Goal: Information Seeking & Learning: Learn about a topic

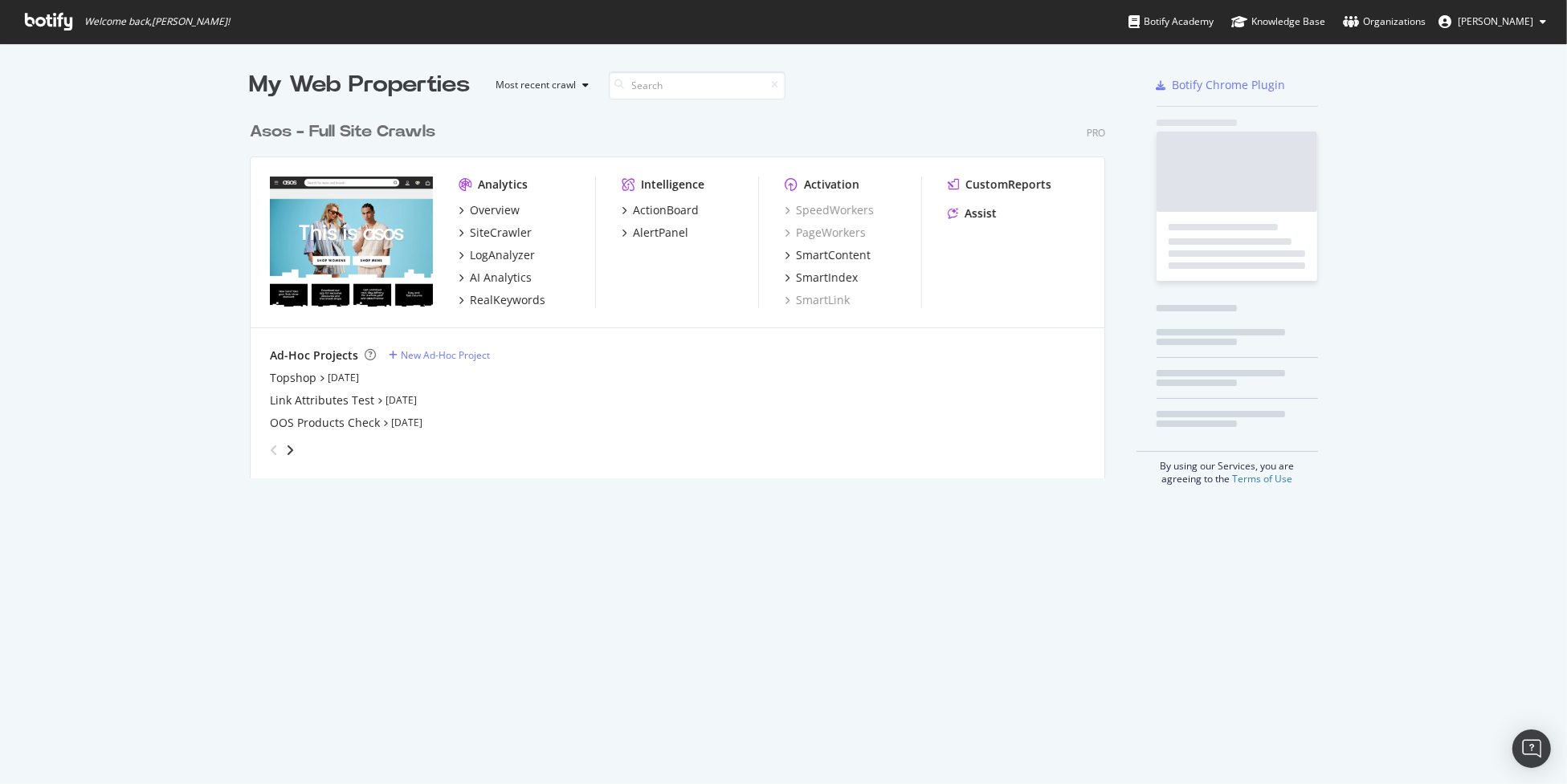
scroll to position [772, 1542]
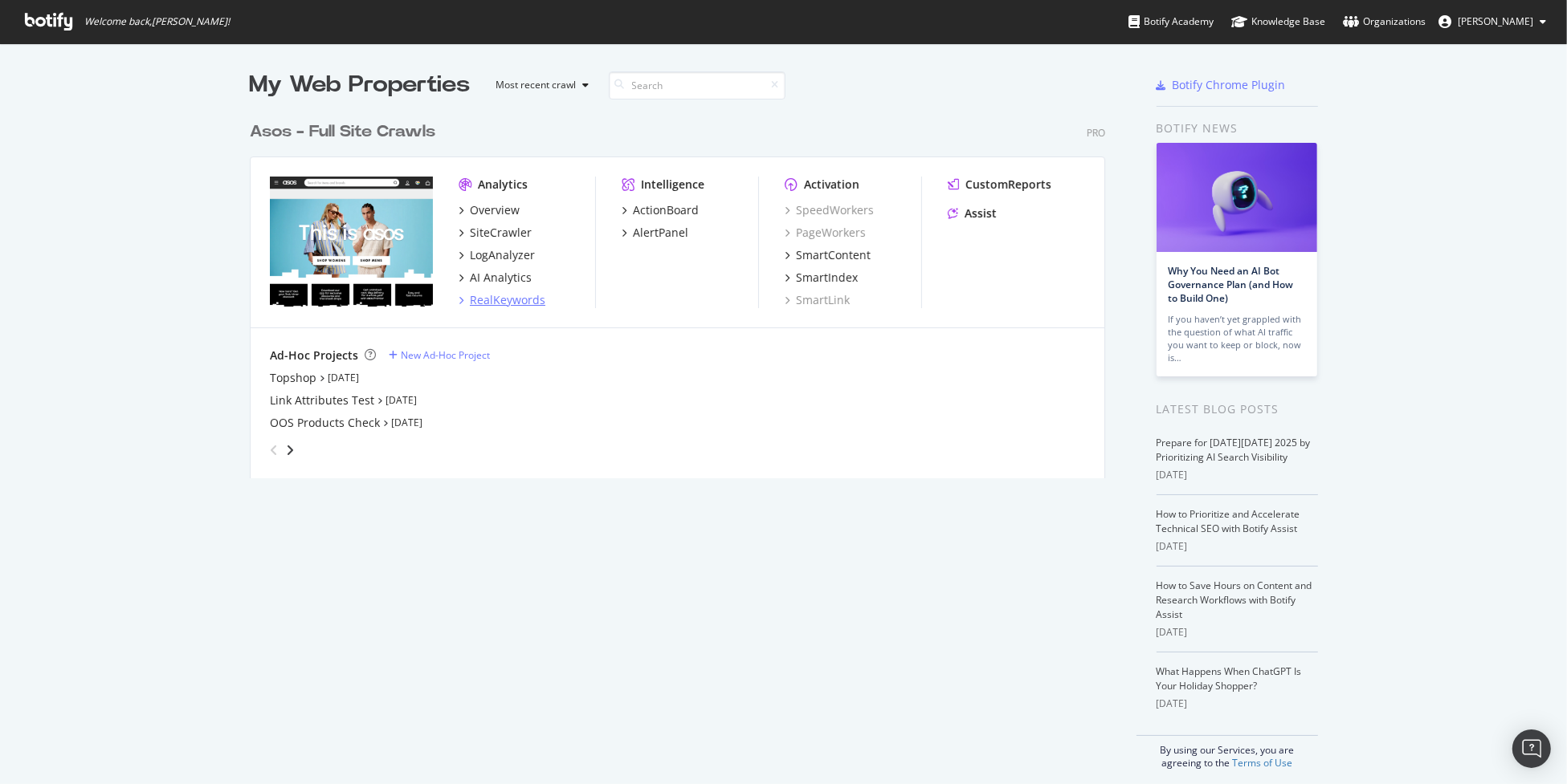
click at [501, 304] on div "RealKeywords" at bounding box center [507, 299] width 75 height 16
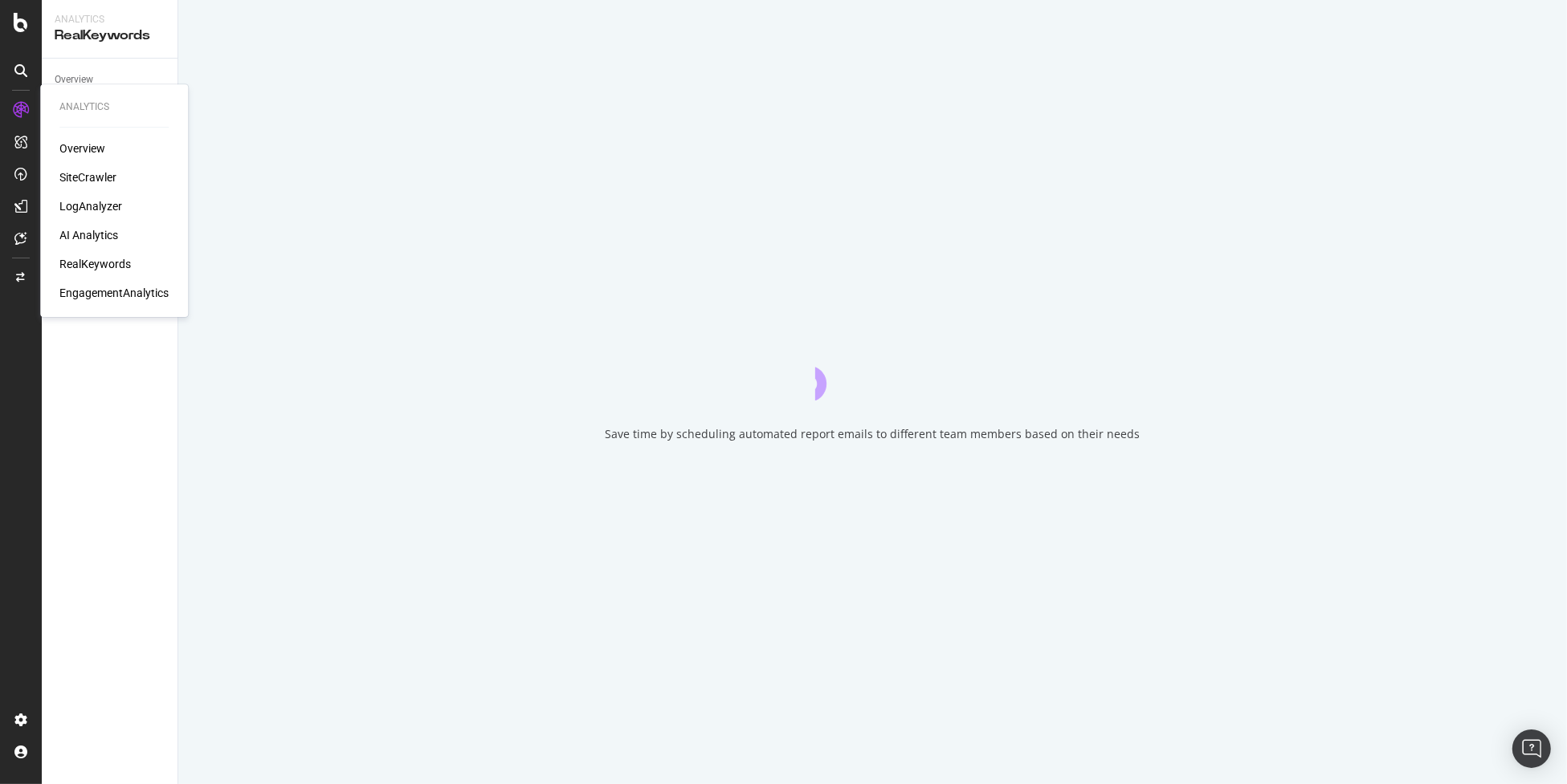
click at [108, 294] on div "EngagementAnalytics" at bounding box center [114, 293] width 109 height 16
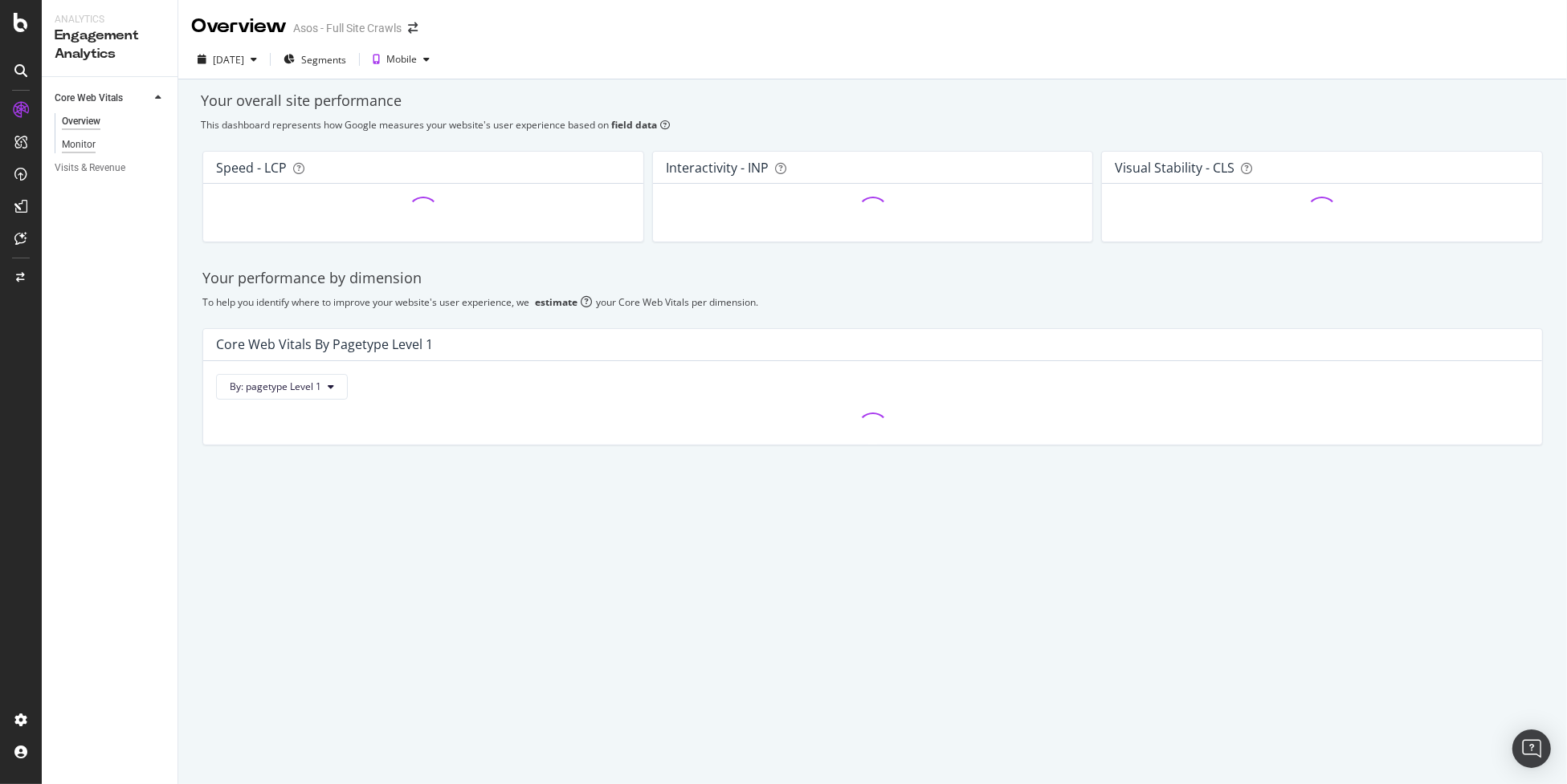
click at [87, 144] on div "Monitor" at bounding box center [78, 145] width 33 height 17
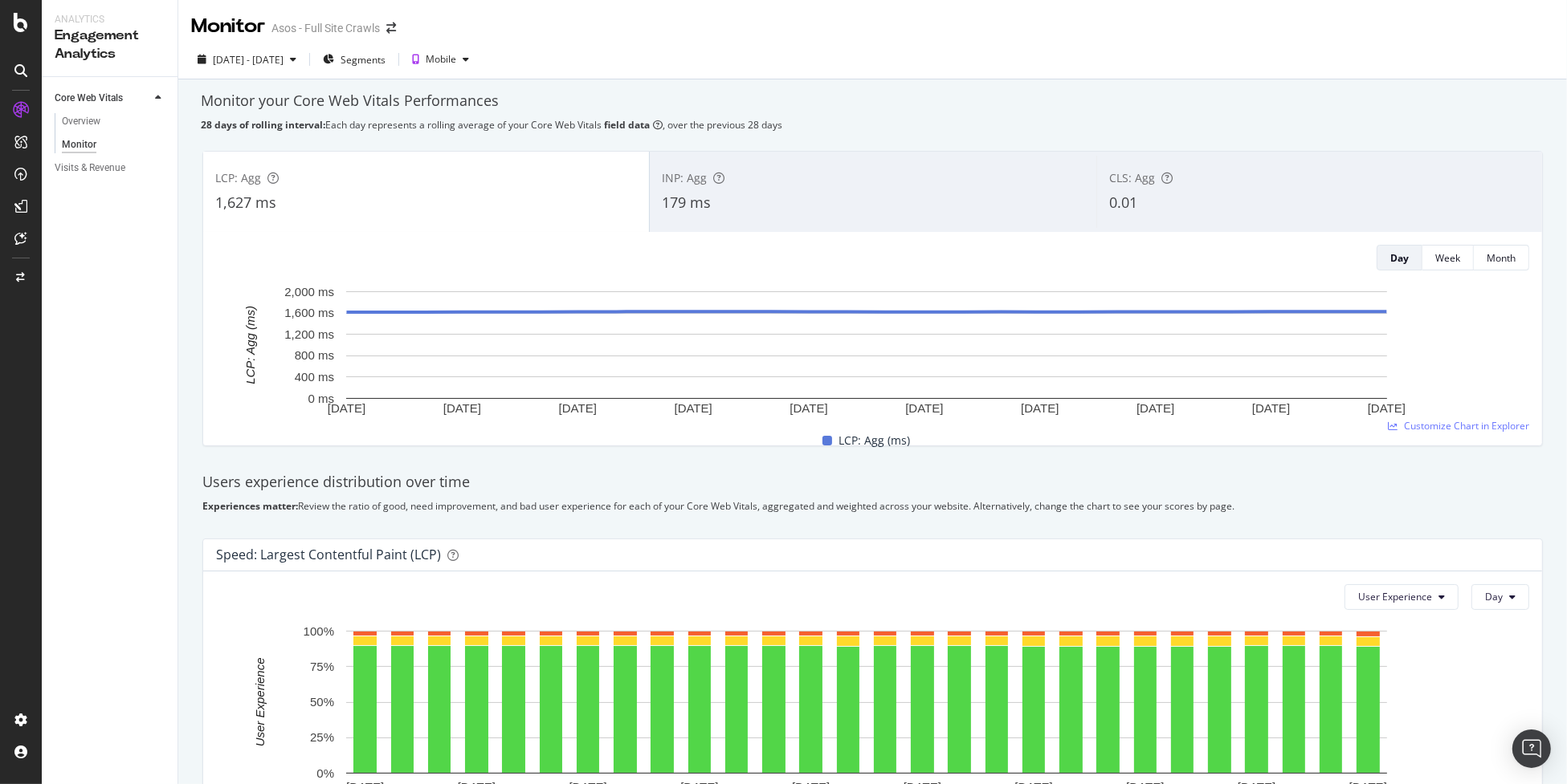
click at [1149, 190] on div "CLS: Agg 0.01" at bounding box center [1319, 192] width 446 height 72
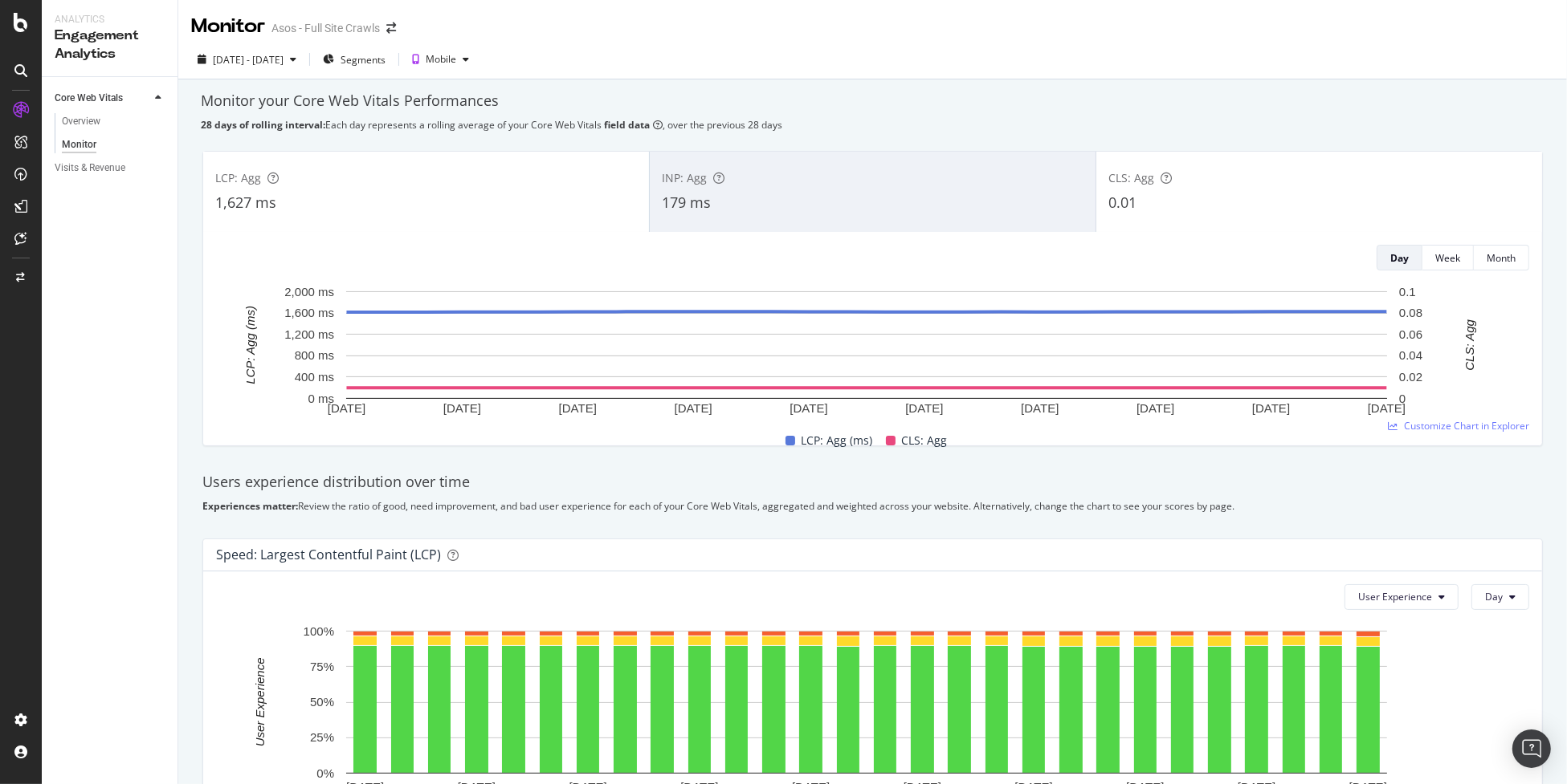
click at [888, 214] on div "INP: Agg 179 ms" at bounding box center [872, 192] width 446 height 72
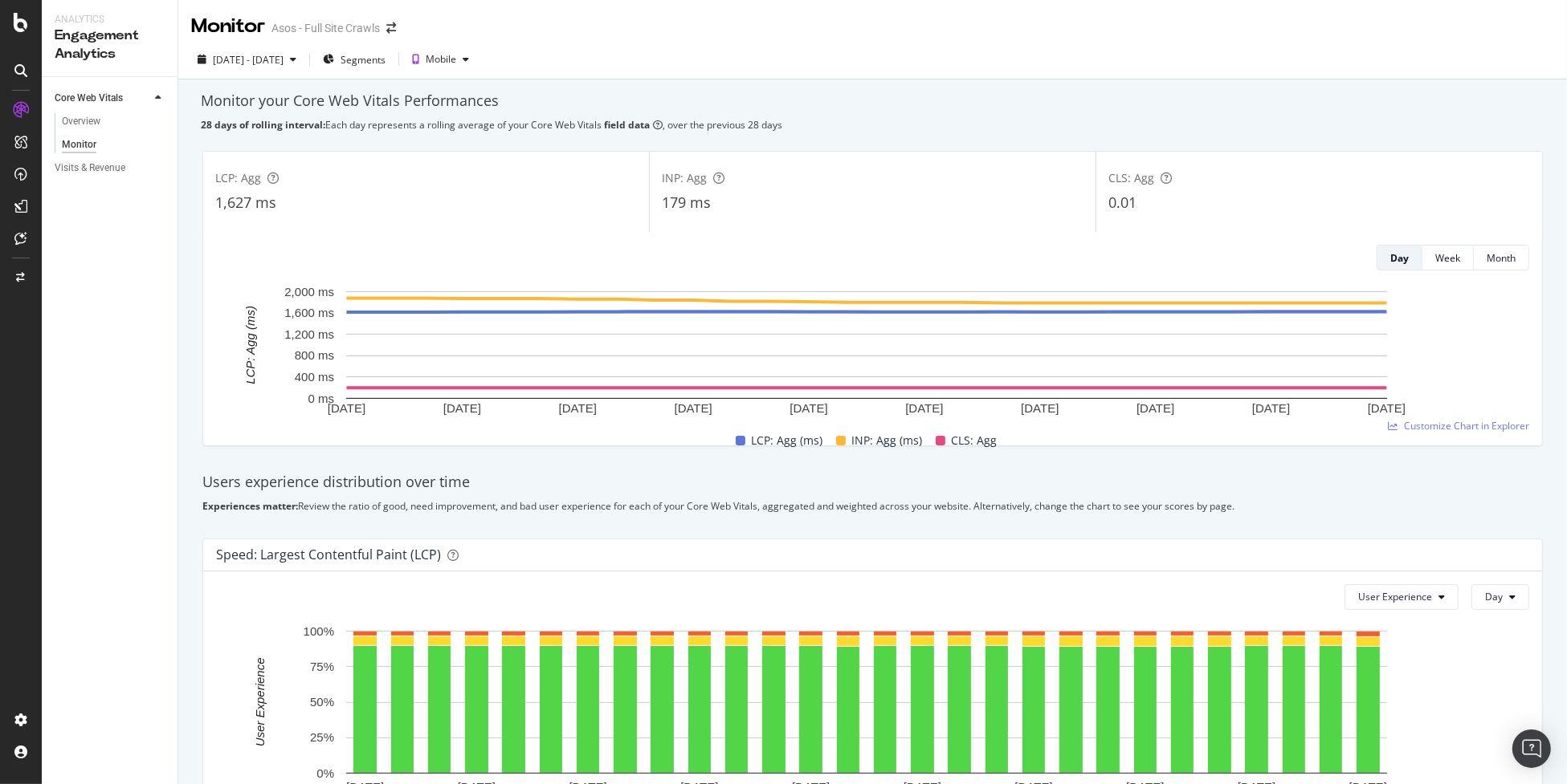
click at [700, 217] on div "INP: Agg 179 ms" at bounding box center [872, 192] width 446 height 72
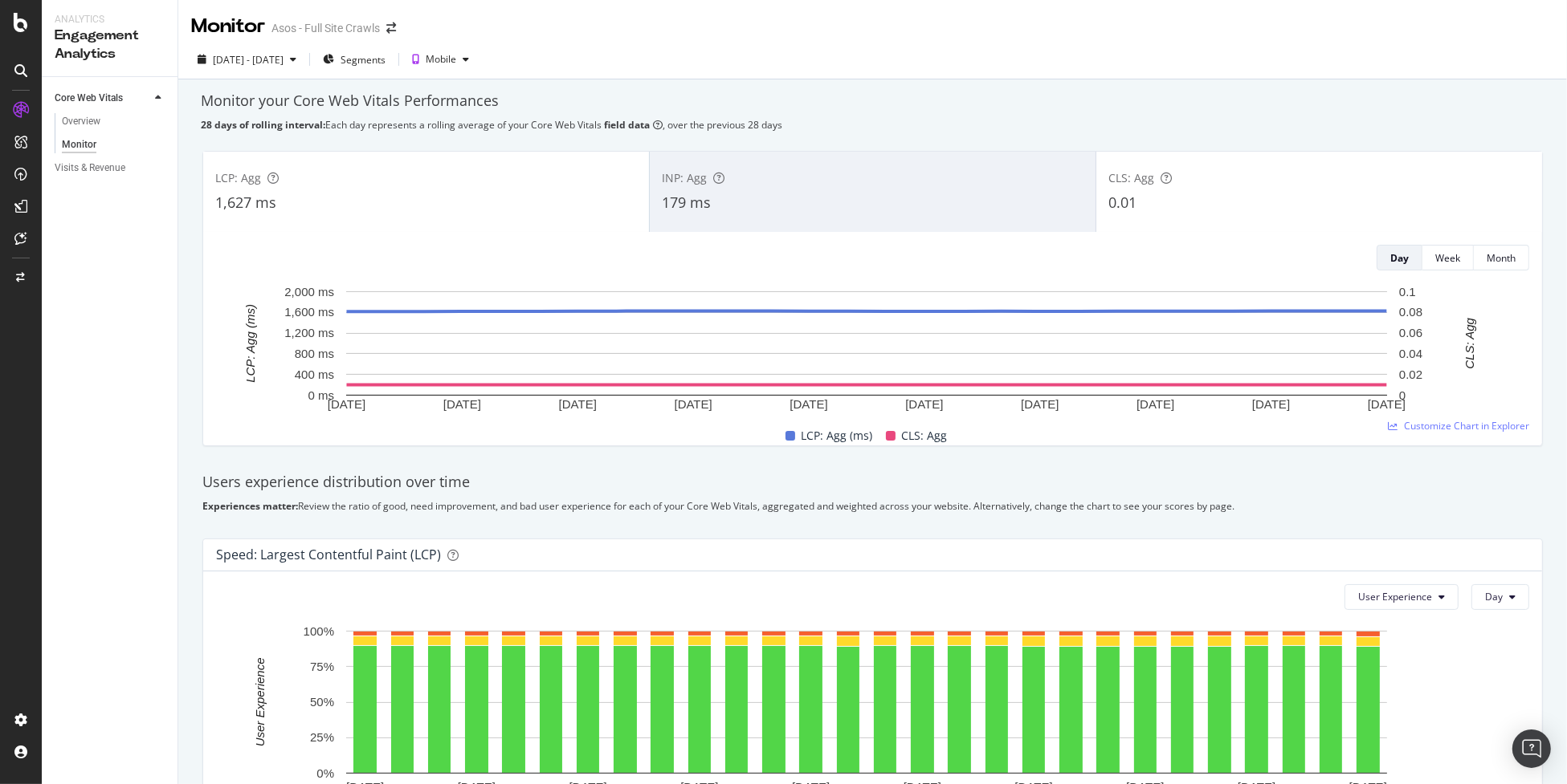
click at [575, 220] on div "LCP: Agg 1,627 ms" at bounding box center [426, 192] width 446 height 72
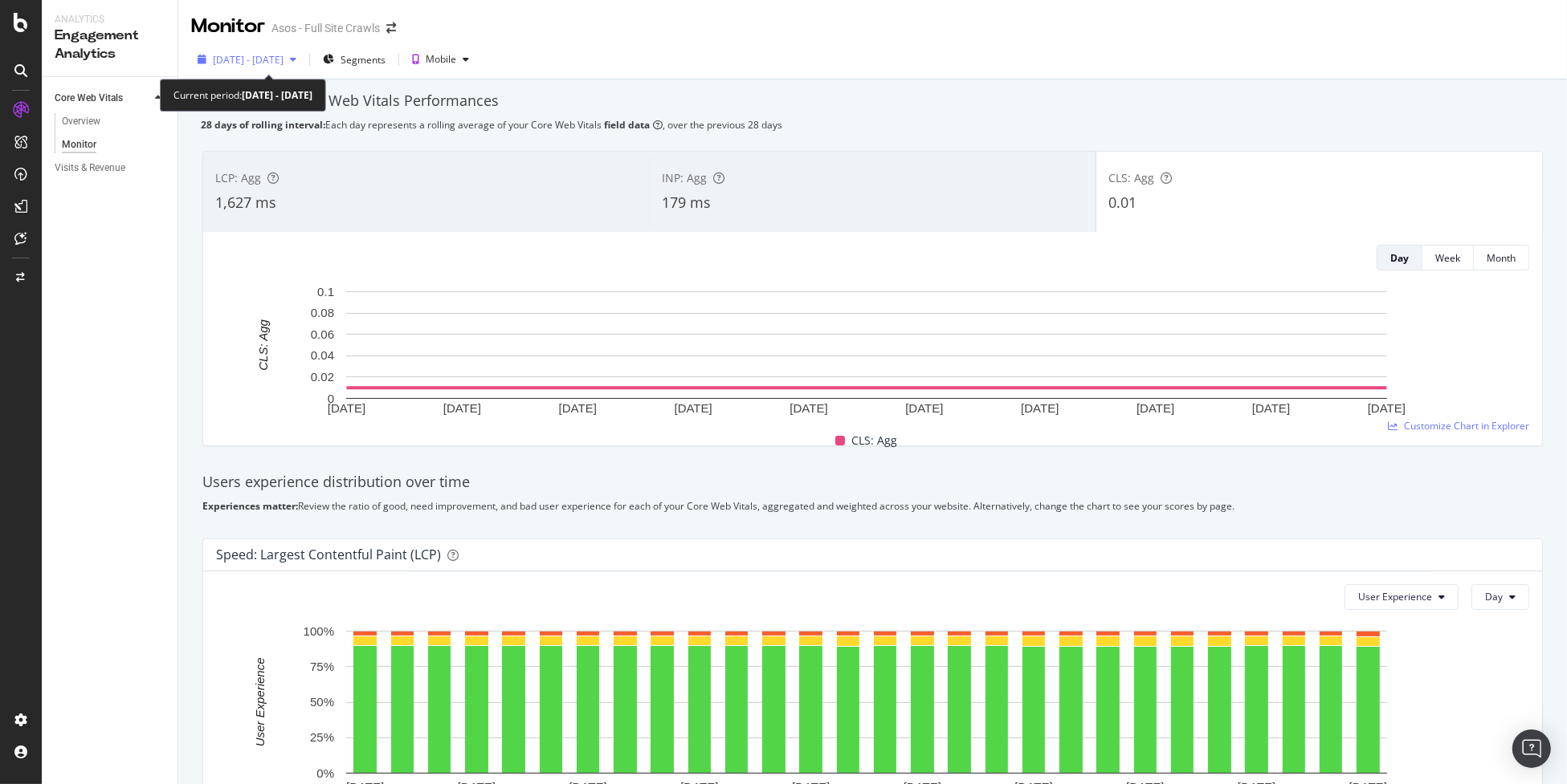
click at [236, 62] on span "[DATE] - [DATE]" at bounding box center [248, 60] width 71 height 13
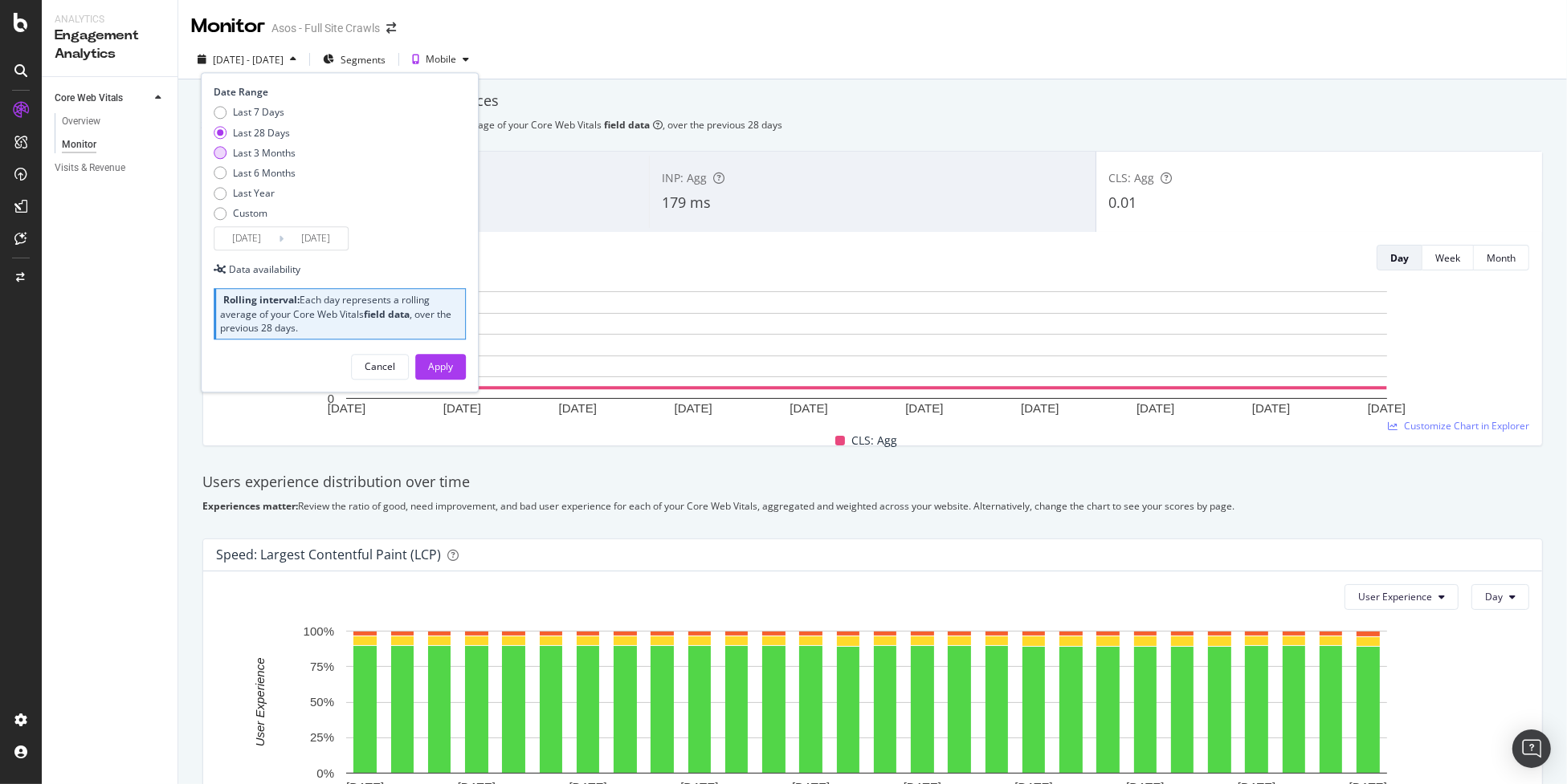
click at [254, 158] on div "Last 3 Months" at bounding box center [264, 153] width 63 height 13
type input "[DATE]"
click at [435, 365] on div "Apply" at bounding box center [441, 367] width 25 height 13
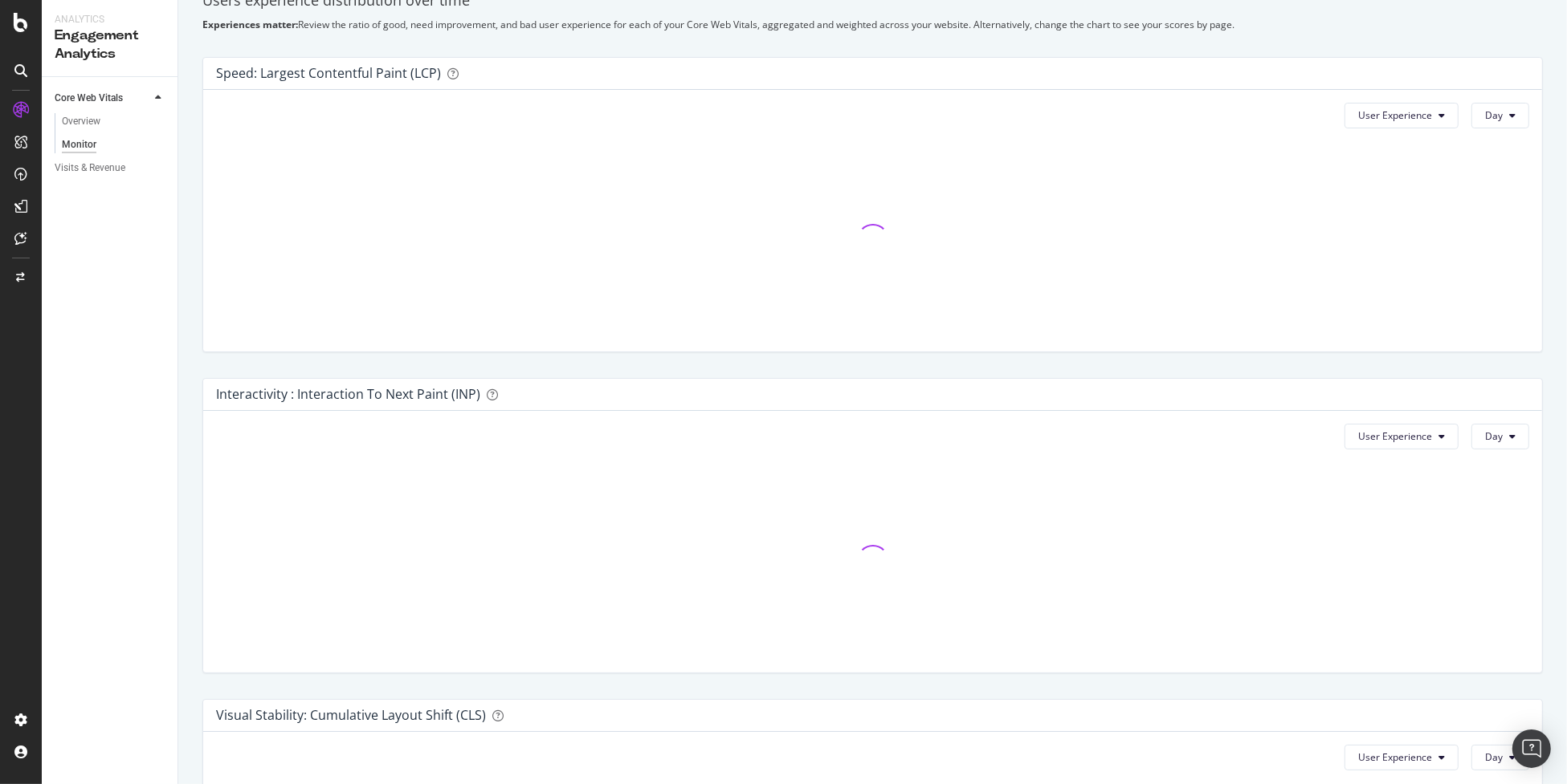
scroll to position [760, 0]
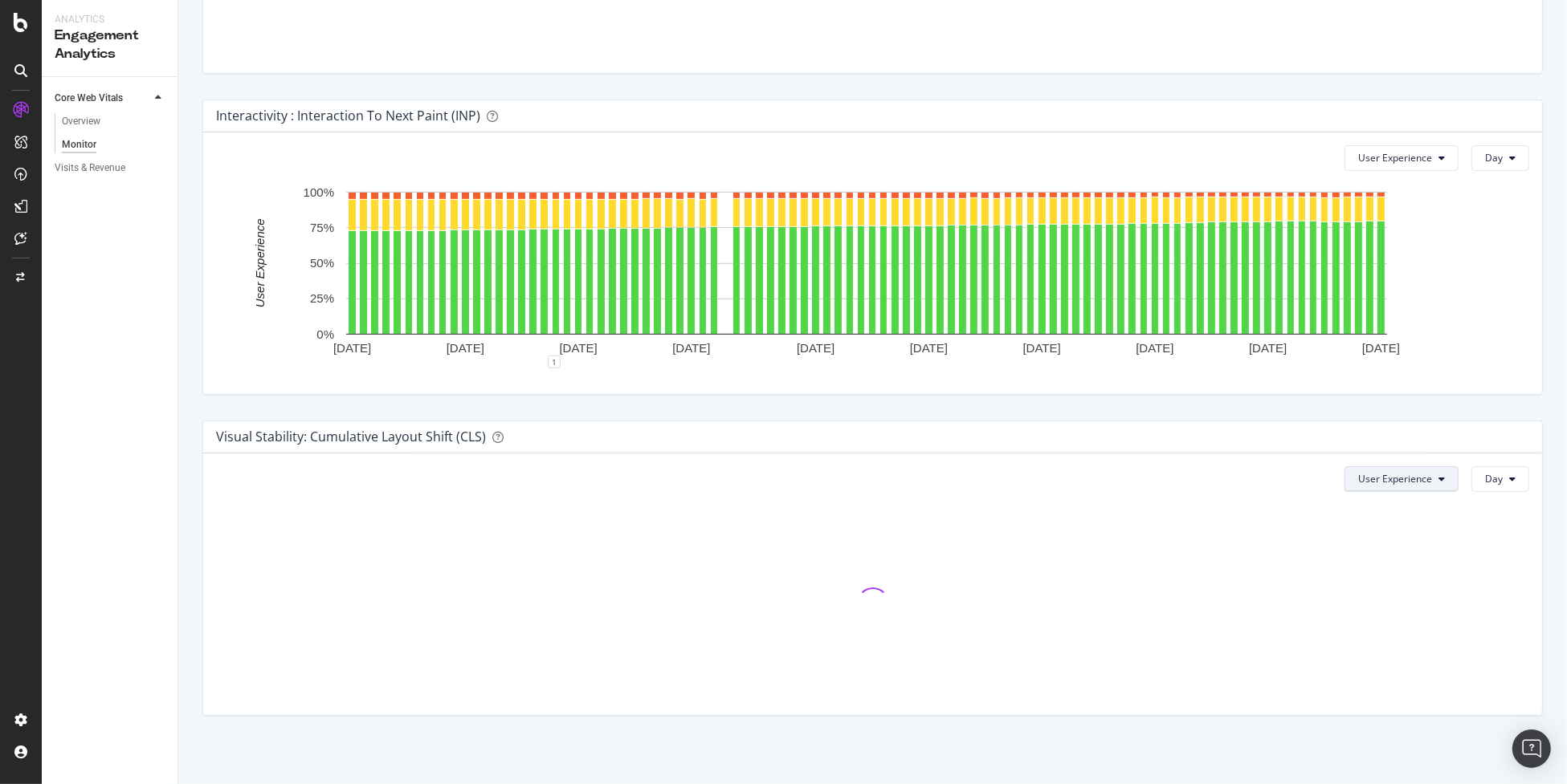
click at [1374, 479] on span "User Experience" at bounding box center [1394, 479] width 73 height 13
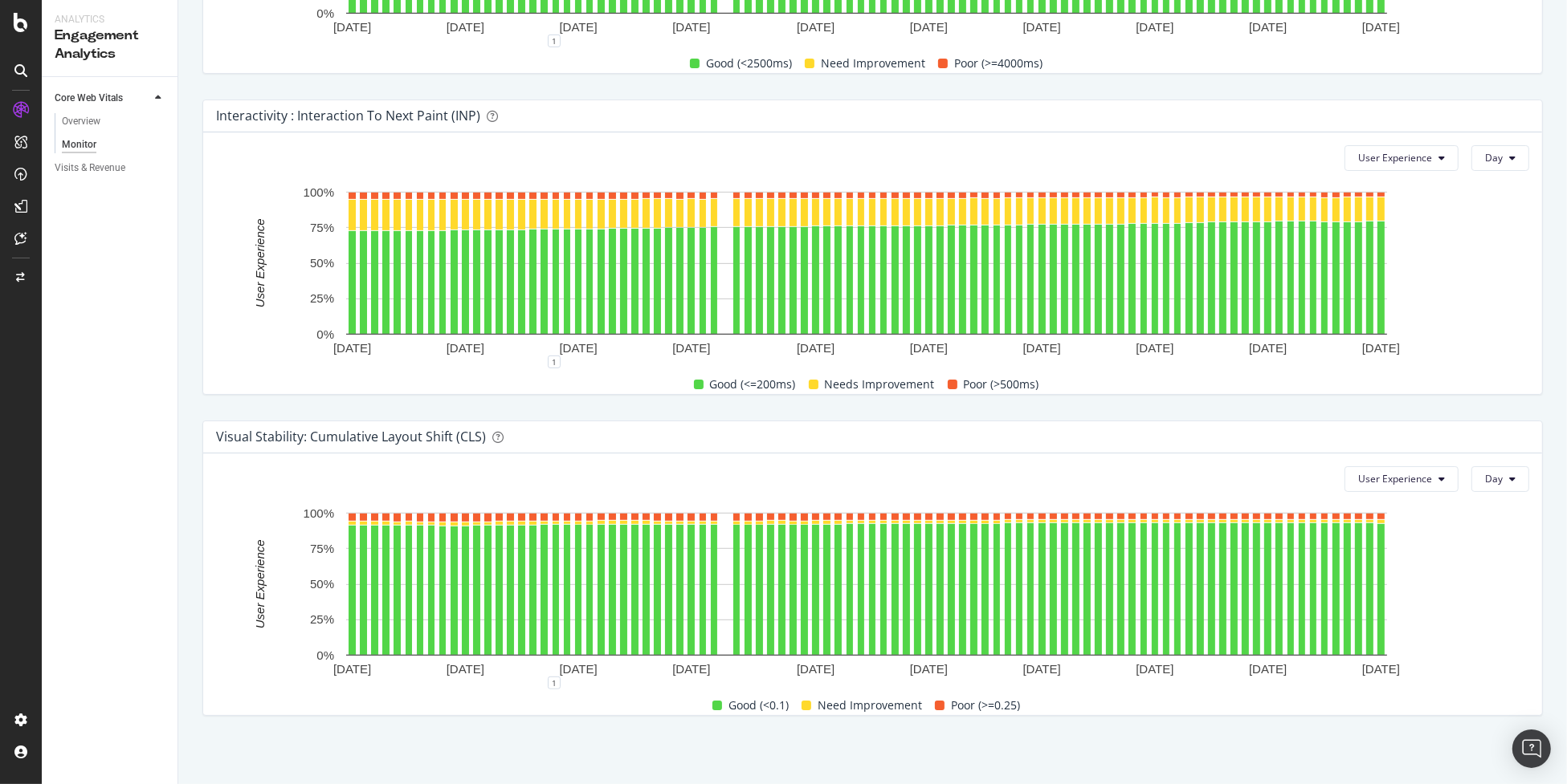
click at [1236, 448] on div "Visual Stability: Cumulative Layout Shift (CLS)" at bounding box center [872, 438] width 1339 height 32
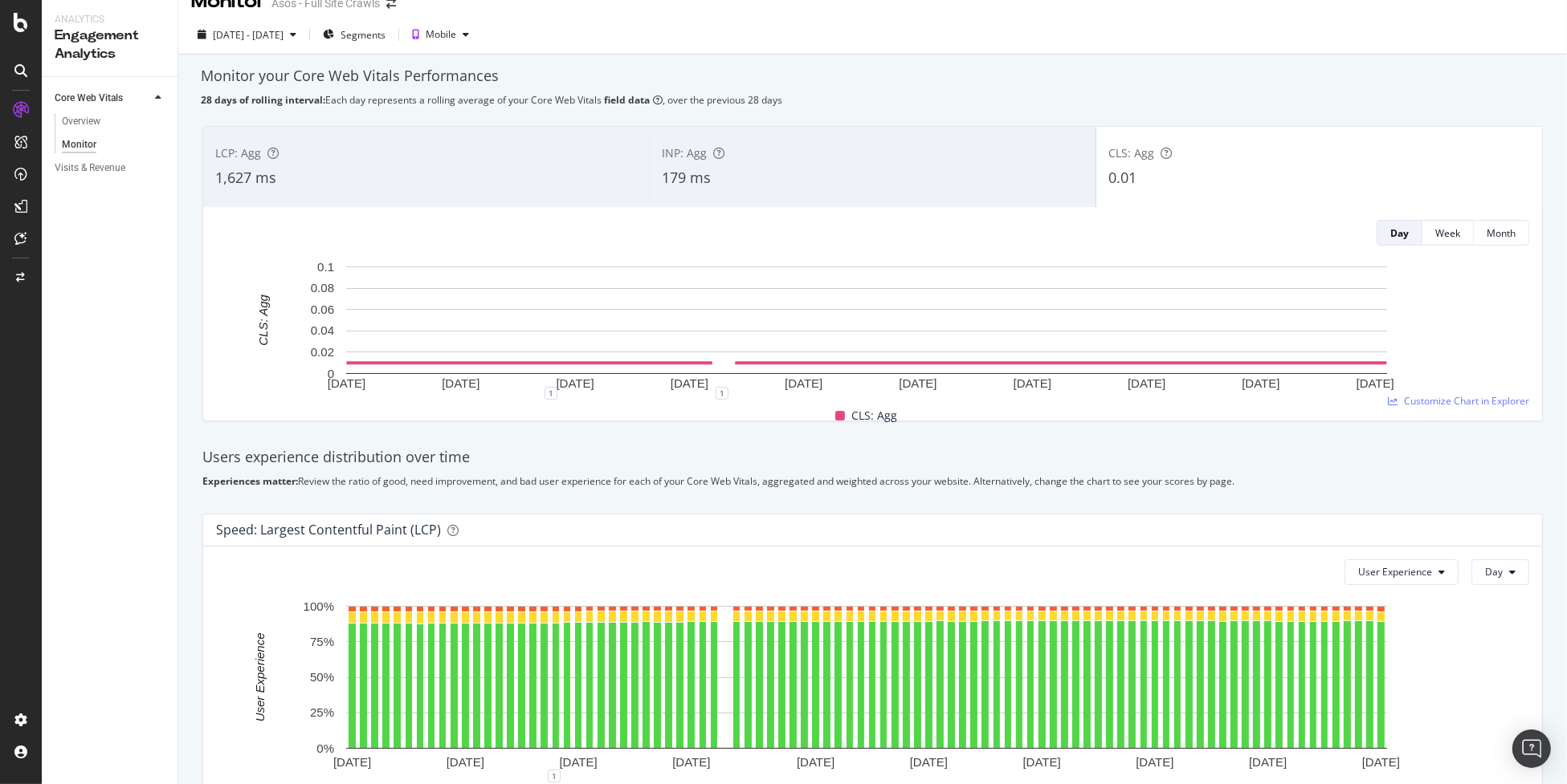
scroll to position [0, 0]
